Goal: Information Seeking & Learning: Learn about a topic

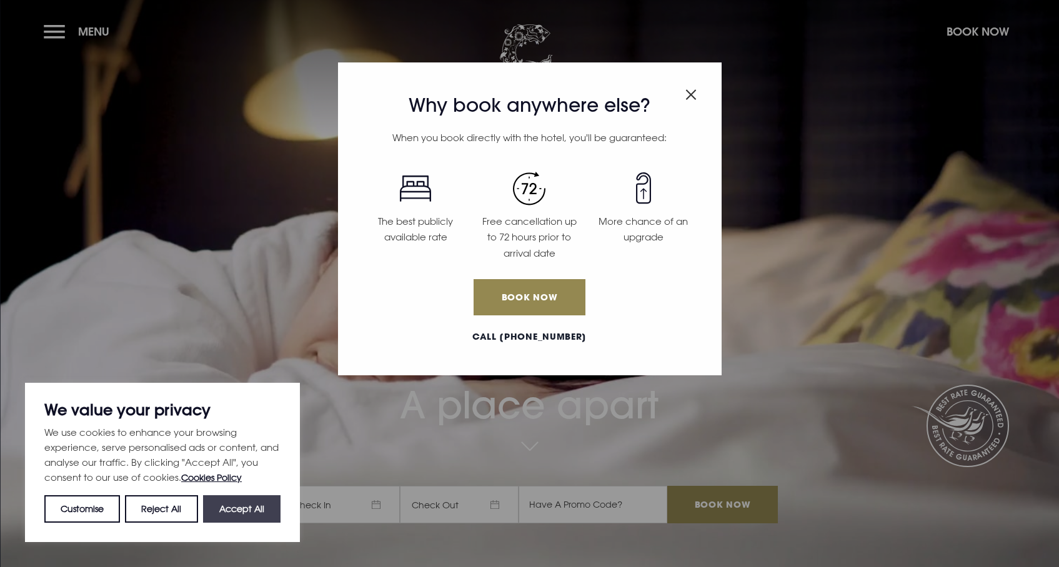
click at [233, 513] on button "Accept All" at bounding box center [241, 508] width 77 height 27
checkbox input "true"
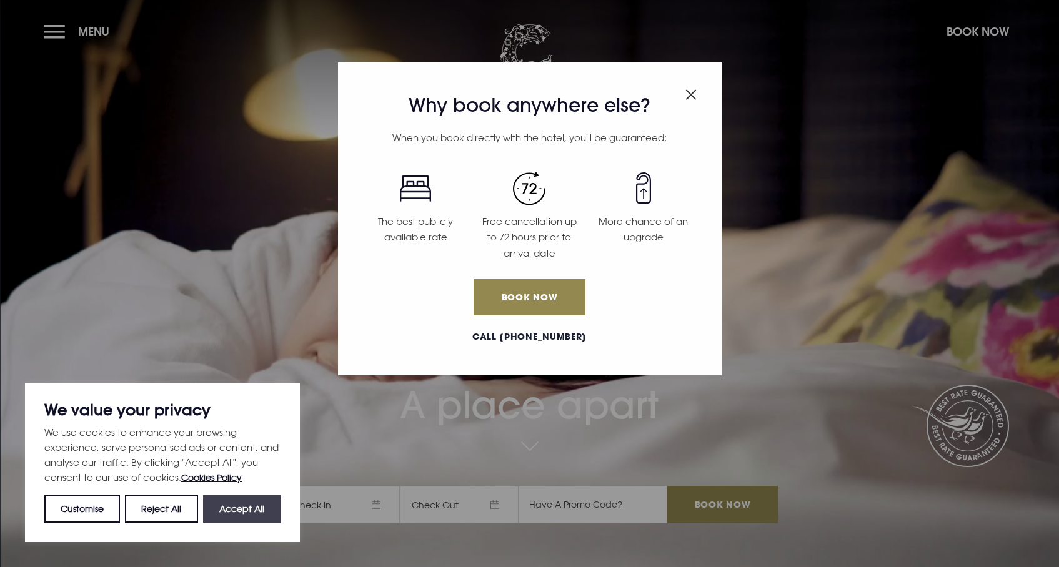
checkbox input "true"
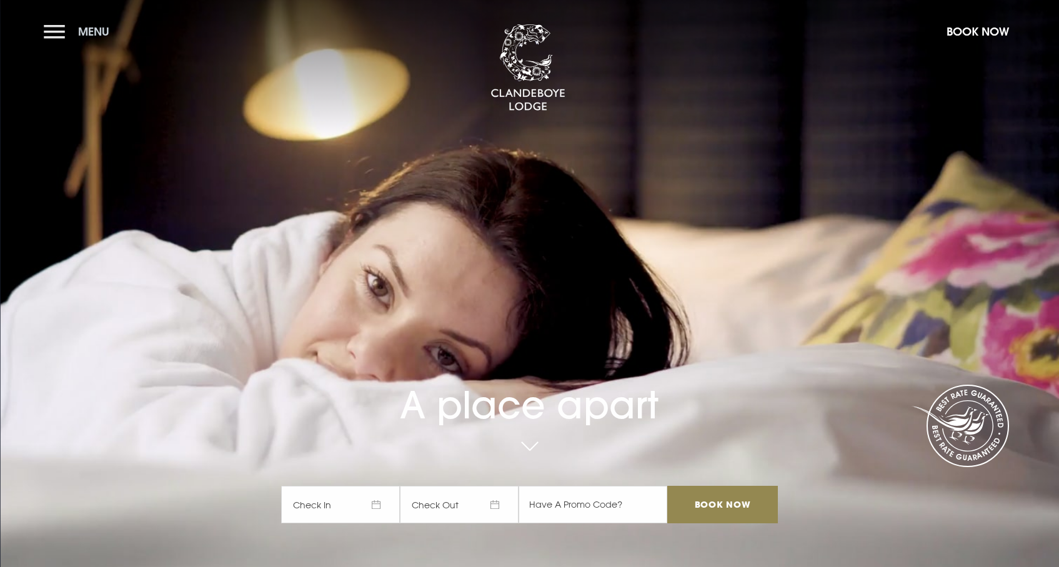
click at [49, 36] on button "Menu" at bounding box center [80, 31] width 72 height 27
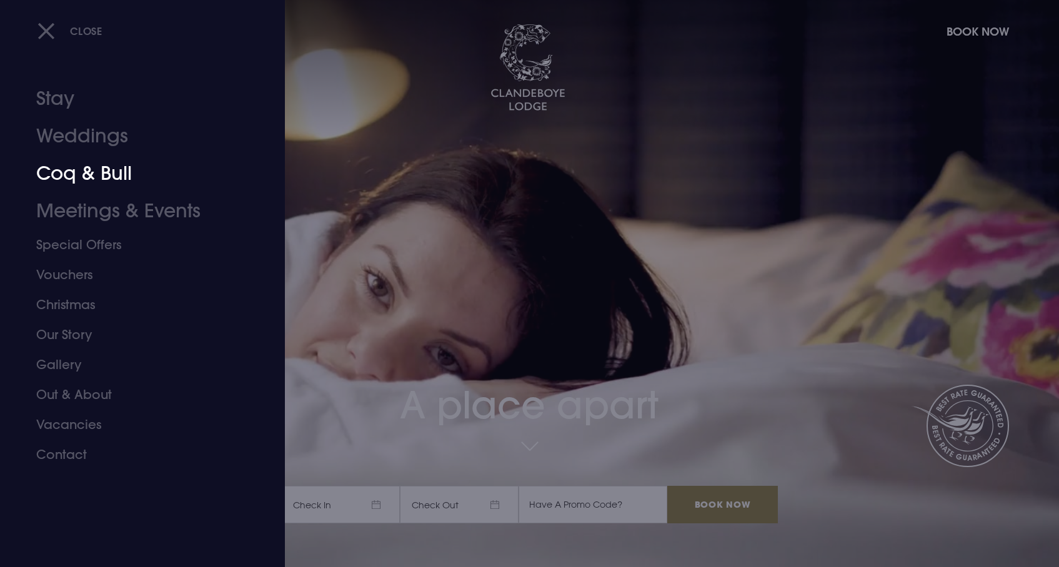
click at [72, 171] on link "Coq & Bull" at bounding box center [134, 173] width 197 height 37
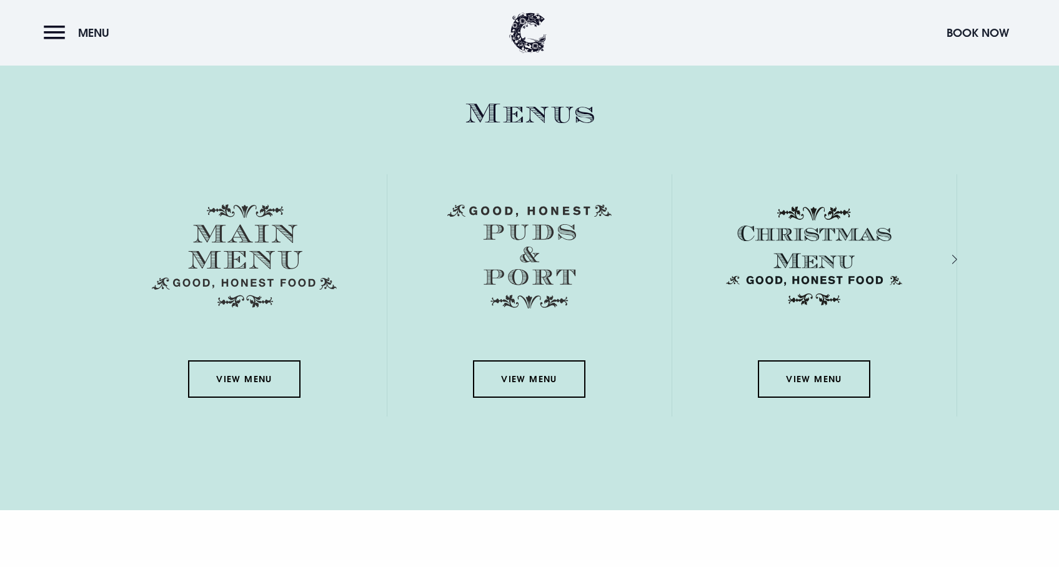
scroll to position [1886, 0]
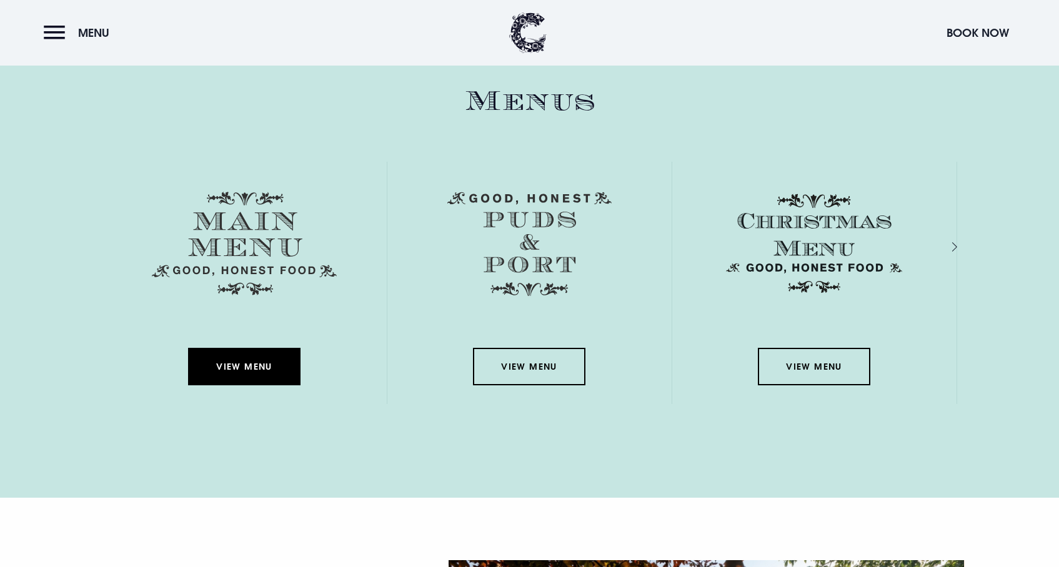
click at [239, 370] on link "View Menu" at bounding box center [244, 366] width 112 height 37
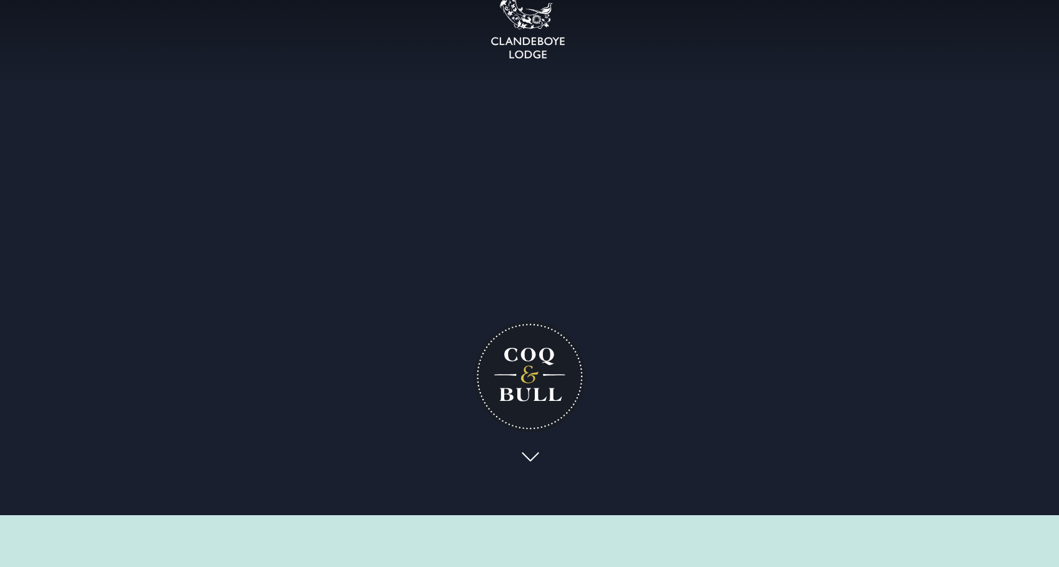
scroll to position [0, 0]
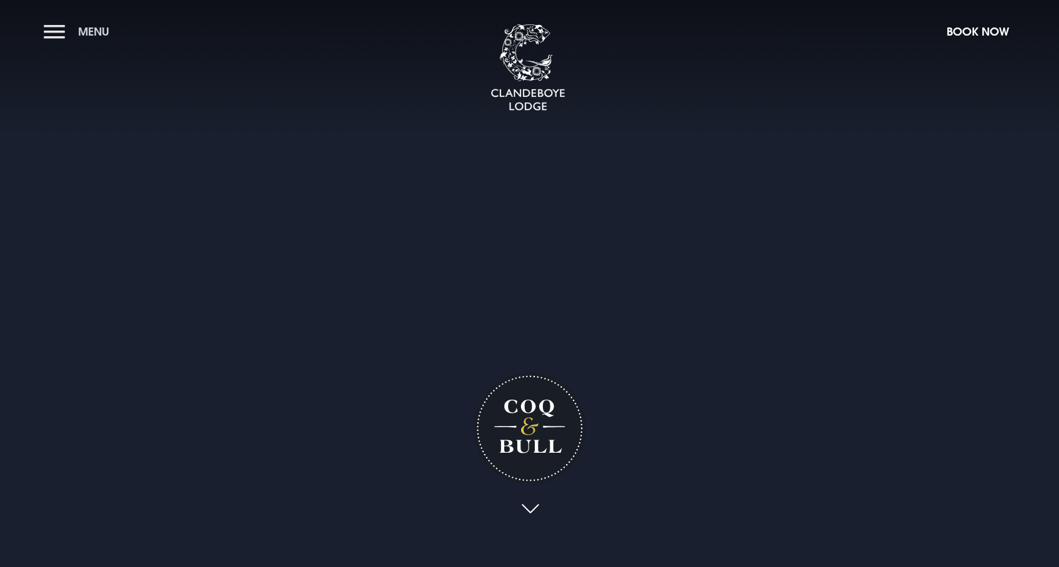
click at [56, 31] on button "Menu" at bounding box center [80, 31] width 72 height 27
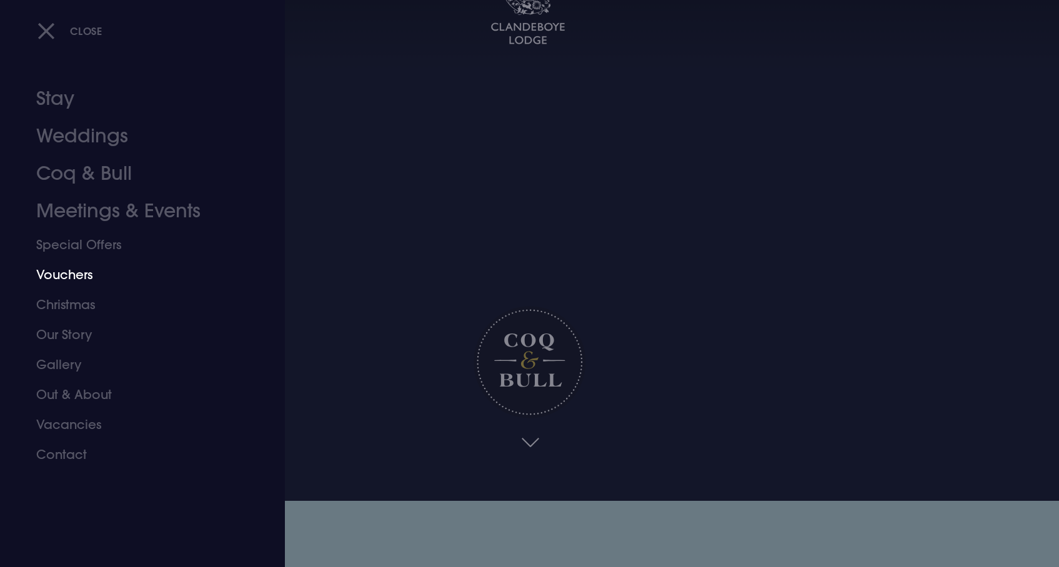
scroll to position [222, 0]
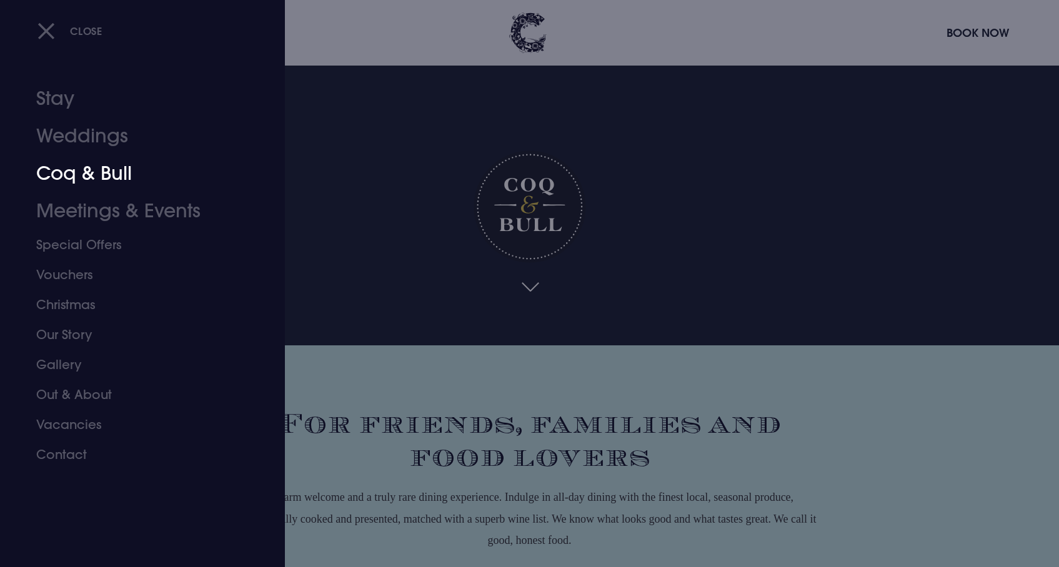
click at [86, 174] on link "Coq & Bull" at bounding box center [134, 173] width 197 height 37
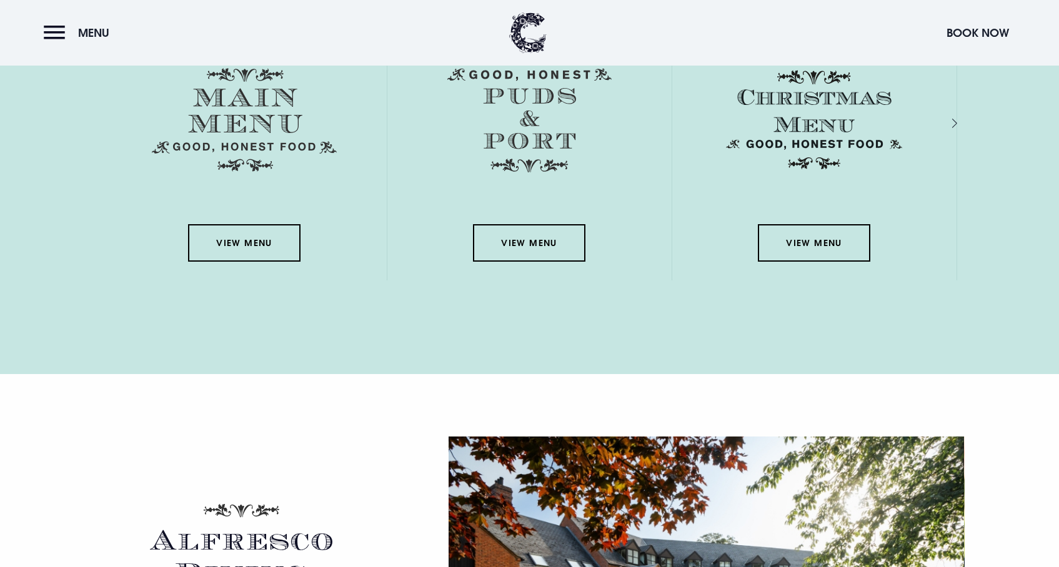
scroll to position [1922, 0]
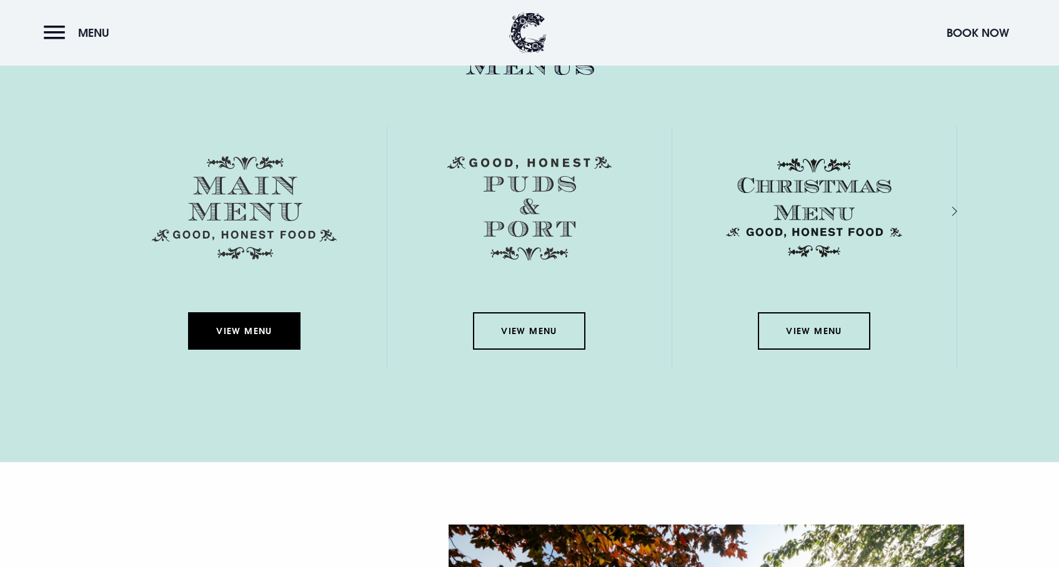
click at [233, 332] on link "View Menu" at bounding box center [244, 330] width 112 height 37
